Goal: Transaction & Acquisition: Purchase product/service

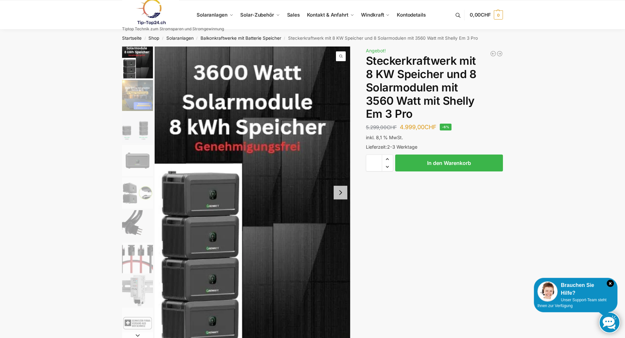
click at [217, 18] on link at bounding box center [173, 12] width 102 height 26
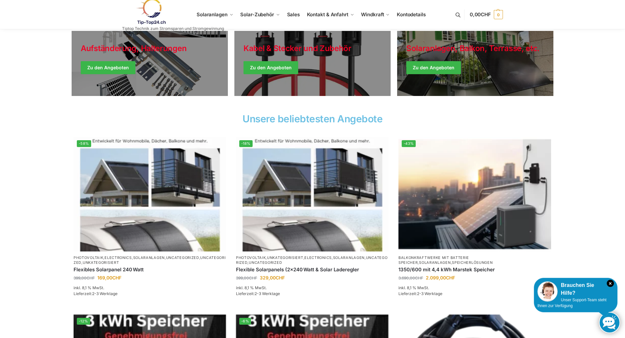
scroll to position [166, 0]
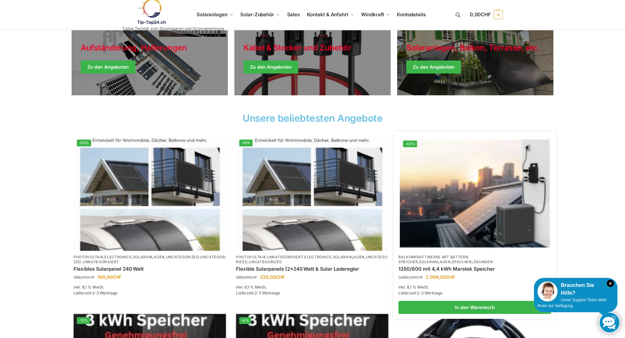
click at [471, 205] on img at bounding box center [475, 193] width 150 height 112
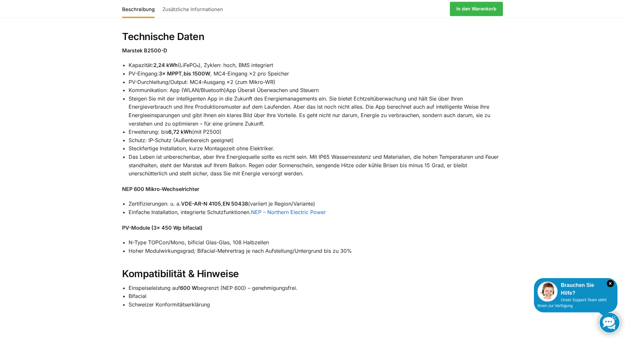
scroll to position [697, 0]
